Goal: Task Accomplishment & Management: Manage account settings

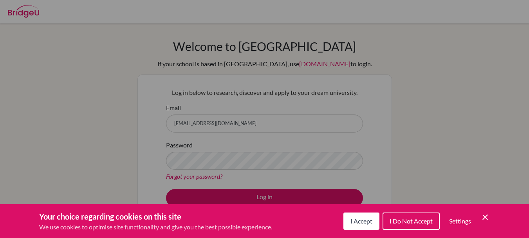
click at [370, 221] on span "I Accept" at bounding box center [362, 220] width 22 height 7
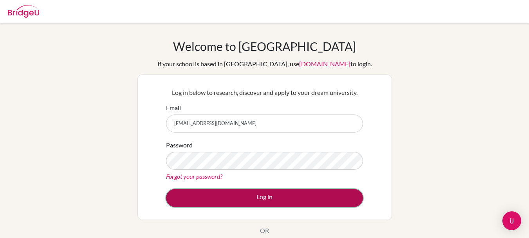
click at [257, 199] on button "Log in" at bounding box center [264, 198] width 197 height 18
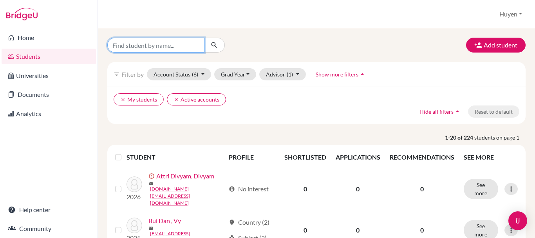
click at [139, 45] on input "Find student by name..." at bounding box center [155, 45] width 97 height 15
type input "[PERSON_NAME]"
click button "submit" at bounding box center [214, 45] width 21 height 15
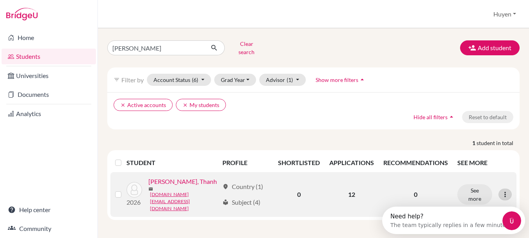
click at [505, 190] on icon at bounding box center [506, 194] width 8 height 8
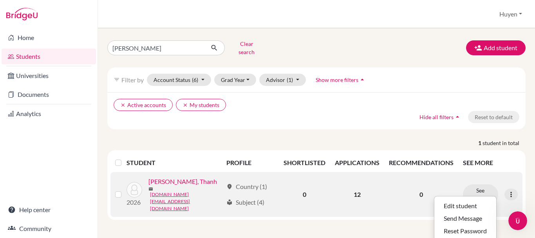
click at [172, 181] on link "[PERSON_NAME], Thanh" at bounding box center [183, 181] width 69 height 9
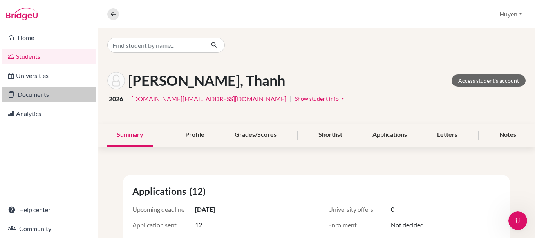
click at [33, 91] on link "Documents" at bounding box center [49, 95] width 94 height 16
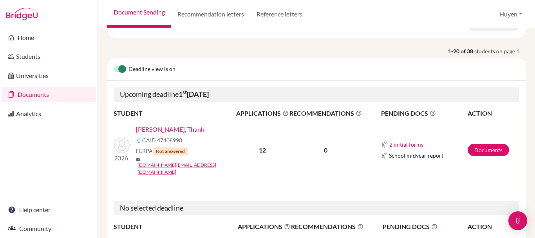
scroll to position [78, 0]
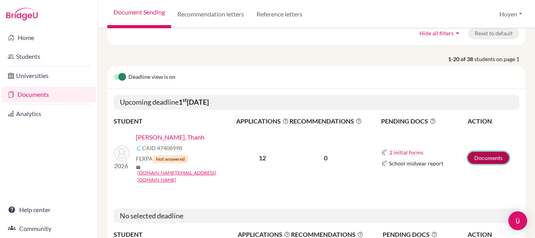
click at [494, 152] on link "Documents" at bounding box center [489, 158] width 42 height 12
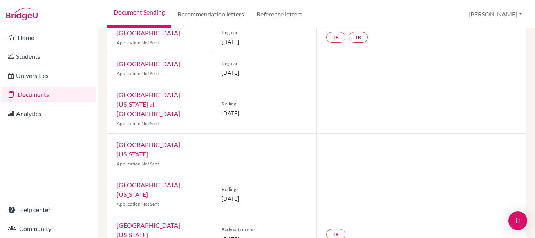
scroll to position [289, 0]
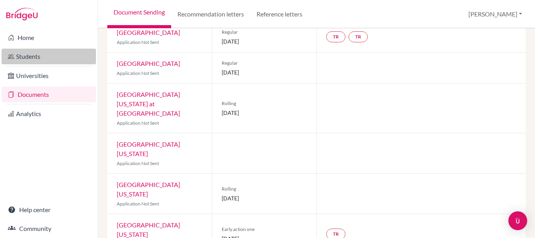
drag, startPoint x: 27, startPoint y: 55, endPoint x: 34, endPoint y: 58, distance: 7.2
click at [27, 55] on link "Students" at bounding box center [49, 57] width 94 height 16
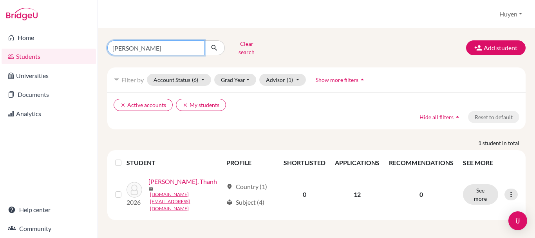
click at [137, 44] on input "minh thanh" at bounding box center [155, 47] width 97 height 15
type input "uyen nhu"
click button "submit" at bounding box center [214, 47] width 21 height 15
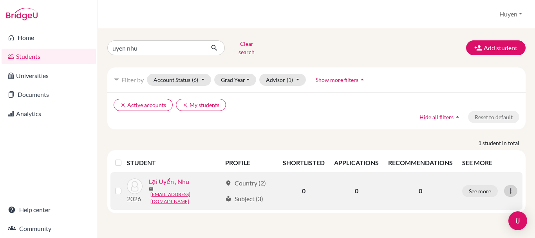
click at [513, 187] on icon at bounding box center [511, 191] width 8 height 8
click at [468, 225] on button "Reset Password" at bounding box center [471, 231] width 62 height 13
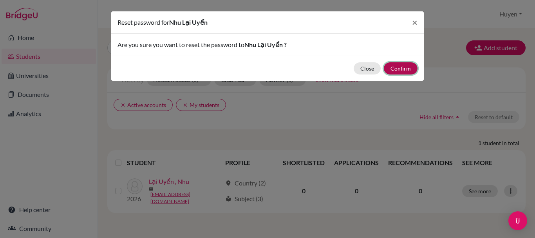
click at [404, 69] on button "Confirm" at bounding box center [401, 68] width 34 height 12
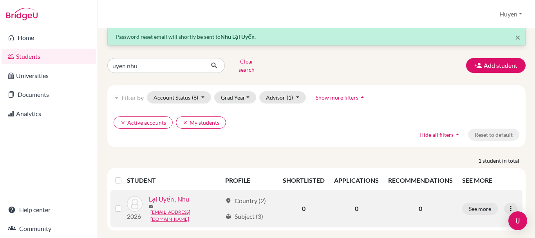
scroll to position [13, 0]
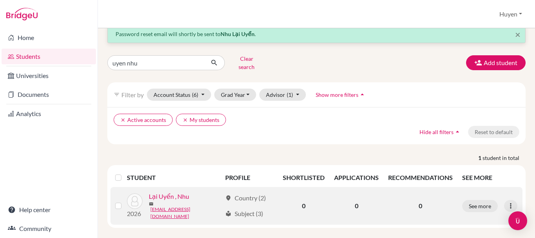
click at [179, 196] on link "Lại Uyển , Nhu" at bounding box center [169, 196] width 40 height 9
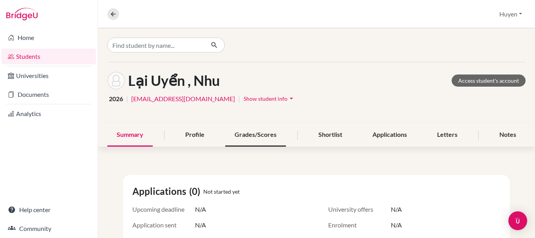
scroll to position [39, 0]
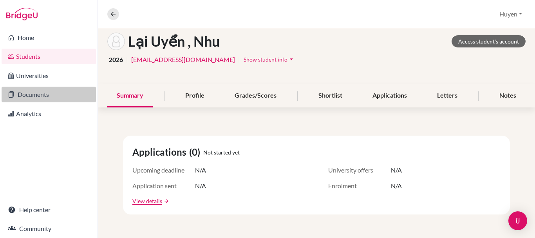
click at [28, 99] on link "Documents" at bounding box center [49, 95] width 94 height 16
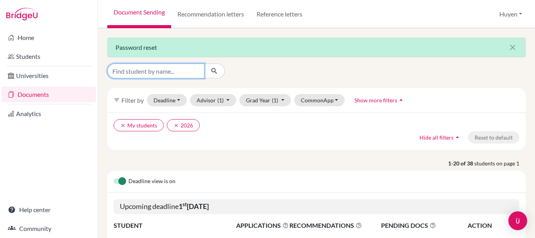
click at [176, 70] on input "Find student by name..." at bounding box center [155, 70] width 97 height 15
type input "uyen nhu"
click button "submit" at bounding box center [214, 70] width 21 height 15
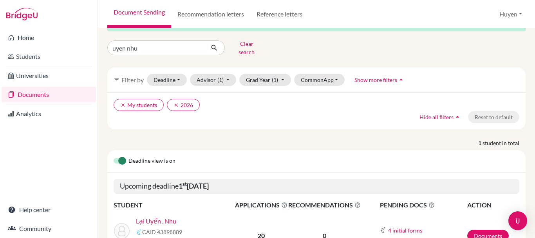
scroll to position [75, 0]
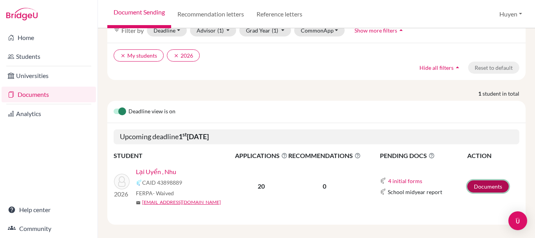
click at [492, 181] on link "Documents" at bounding box center [489, 186] width 42 height 12
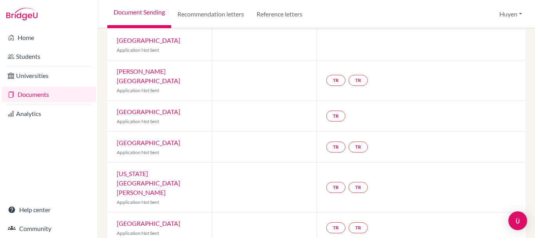
scroll to position [528, 0]
